Goal: Transaction & Acquisition: Purchase product/service

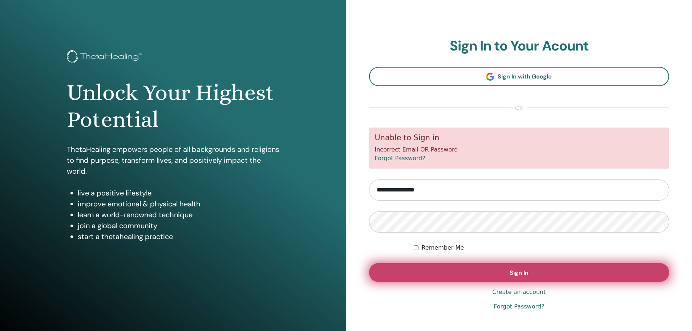
click at [524, 273] on span "Sign In" at bounding box center [519, 273] width 19 height 8
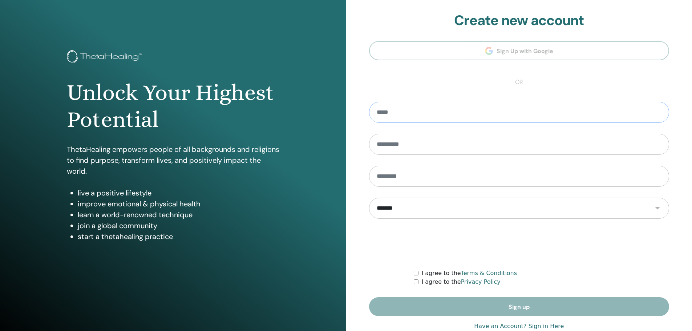
click at [385, 115] on input "email" at bounding box center [519, 112] width 301 height 21
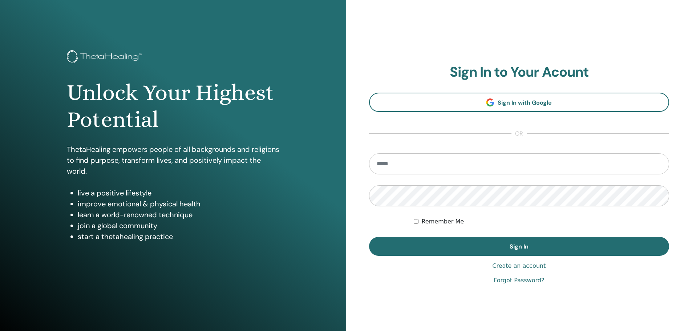
click at [411, 163] on input "email" at bounding box center [519, 163] width 301 height 21
type input "**********"
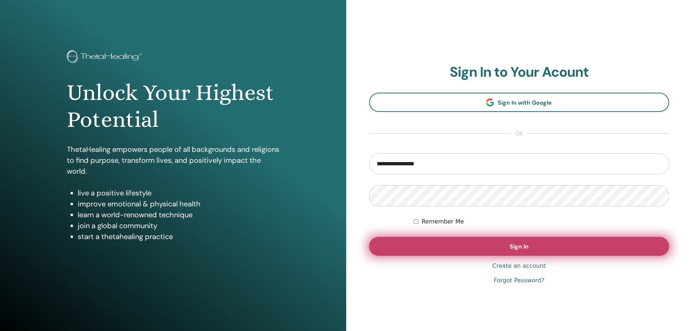
click at [512, 246] on span "Sign In" at bounding box center [519, 247] width 19 height 8
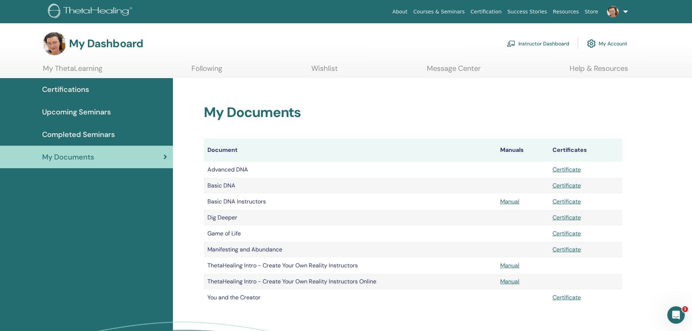
click at [626, 10] on link at bounding box center [616, 11] width 30 height 23
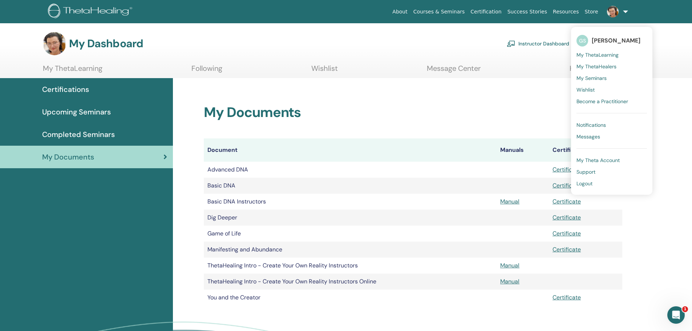
click at [634, 11] on ul "About Courses & Seminars Certification Success Stories Resources Store GS Gabri…" at bounding box center [510, 11] width 285 height 23
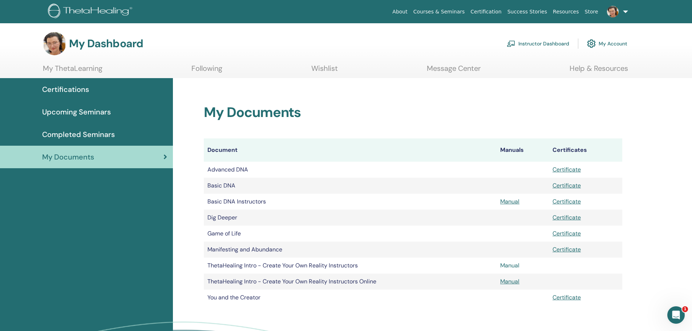
click at [507, 265] on link "Manual" at bounding box center [509, 266] width 19 height 8
click at [507, 202] on link "Manual" at bounding box center [509, 202] width 19 height 8
click at [551, 44] on link "Instructor Dashboard" at bounding box center [538, 44] width 63 height 16
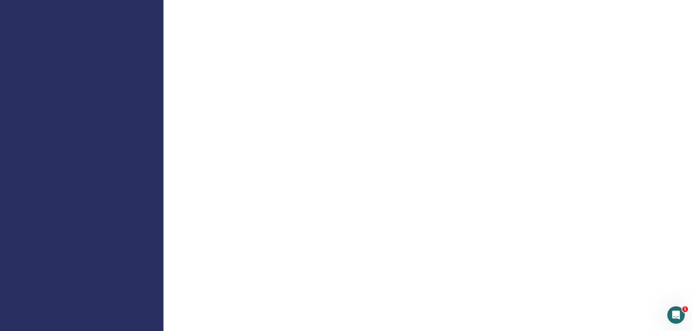
scroll to position [291, 0]
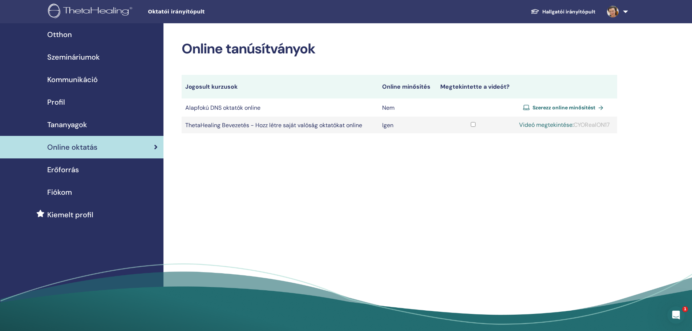
click at [548, 176] on div "Online tanúsítványok Jogosult kurzusok Online minősítés Megtekintette a videót?…" at bounding box center [423, 179] width 519 height 313
click at [573, 106] on font "Szerezz online minősítést" at bounding box center [564, 107] width 63 height 7
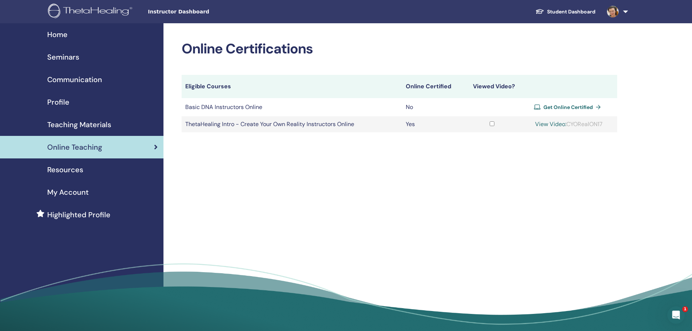
click at [557, 107] on span "Get Online Certified" at bounding box center [568, 107] width 49 height 7
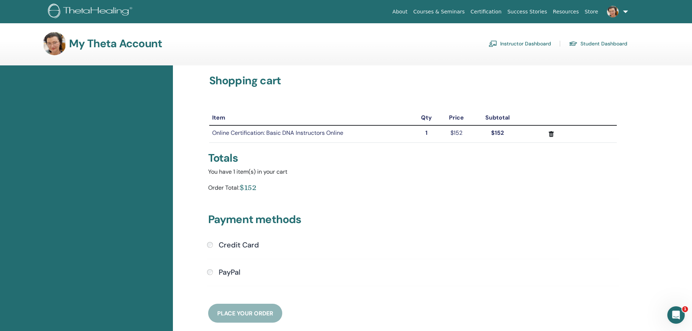
click at [521, 43] on link "Instructor Dashboard" at bounding box center [520, 44] width 63 height 12
